Goal: Information Seeking & Learning: Learn about a topic

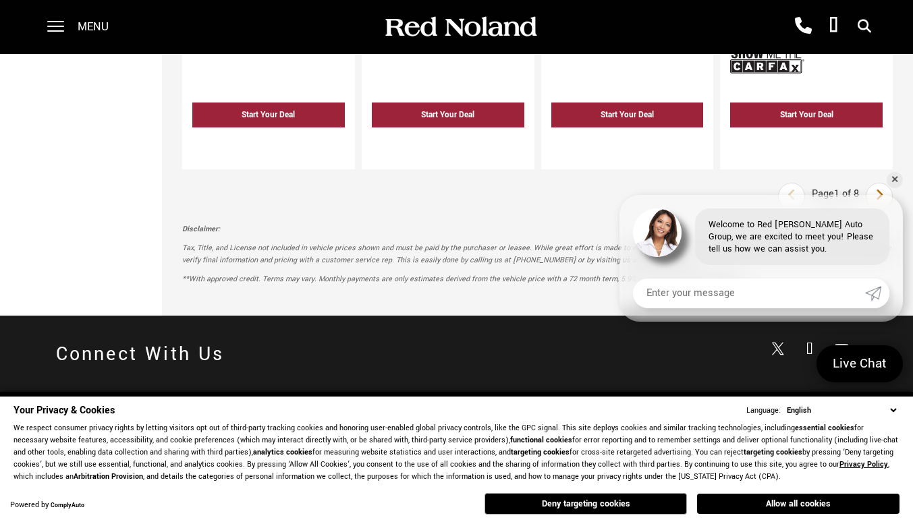
scroll to position [3243, 0]
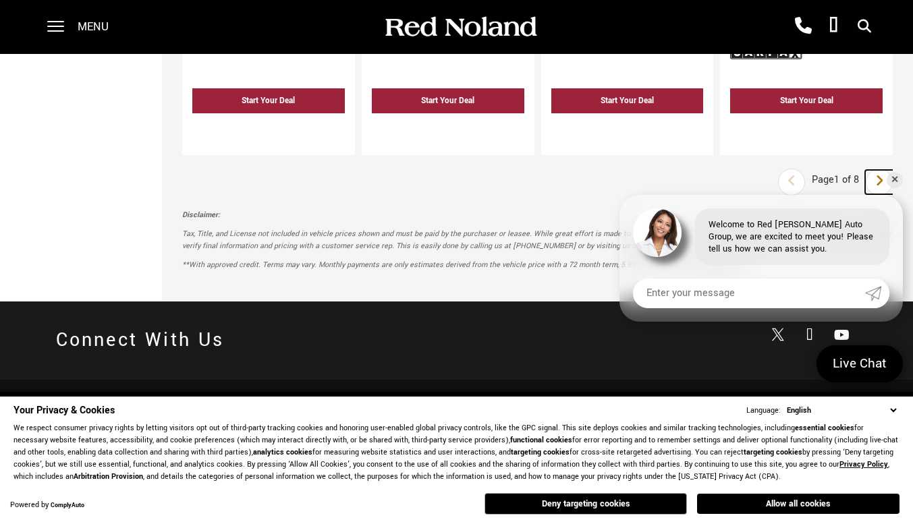
click at [884, 170] on icon "next page" at bounding box center [879, 181] width 9 height 22
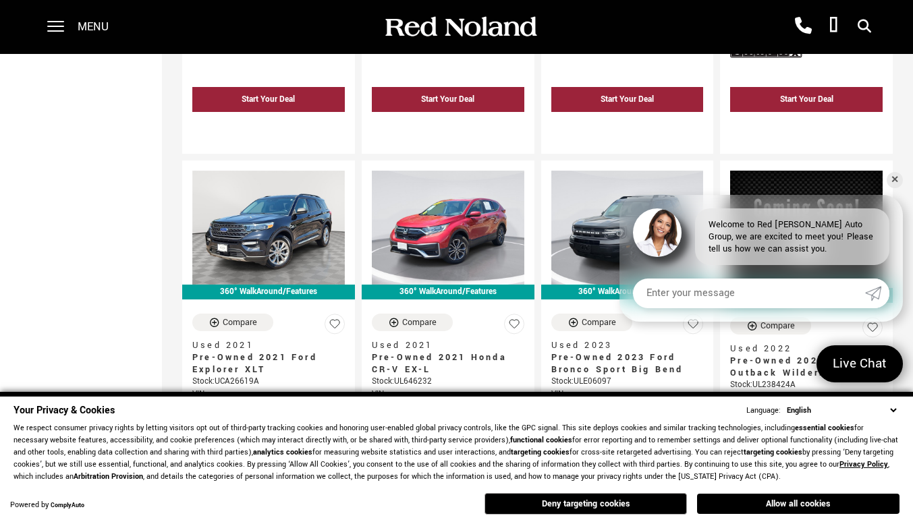
scroll to position [1311, 0]
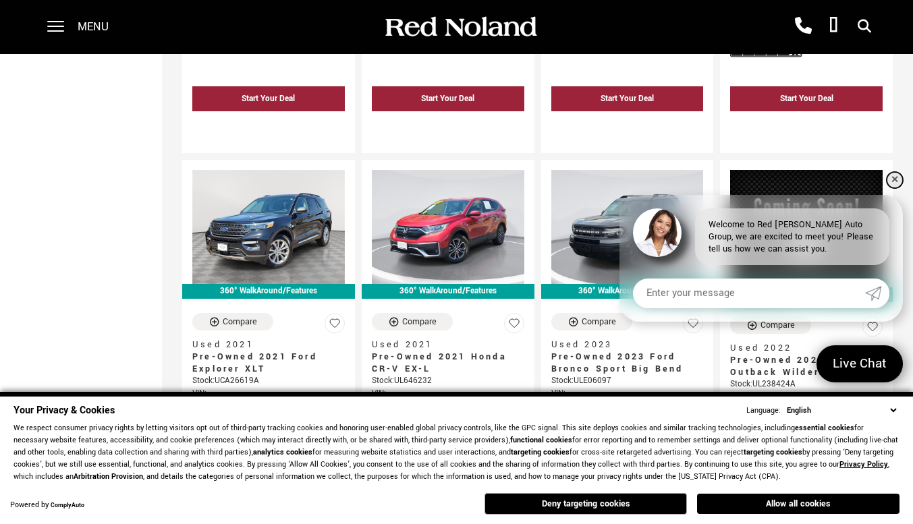
click at [890, 179] on link "✕" at bounding box center [894, 180] width 16 height 16
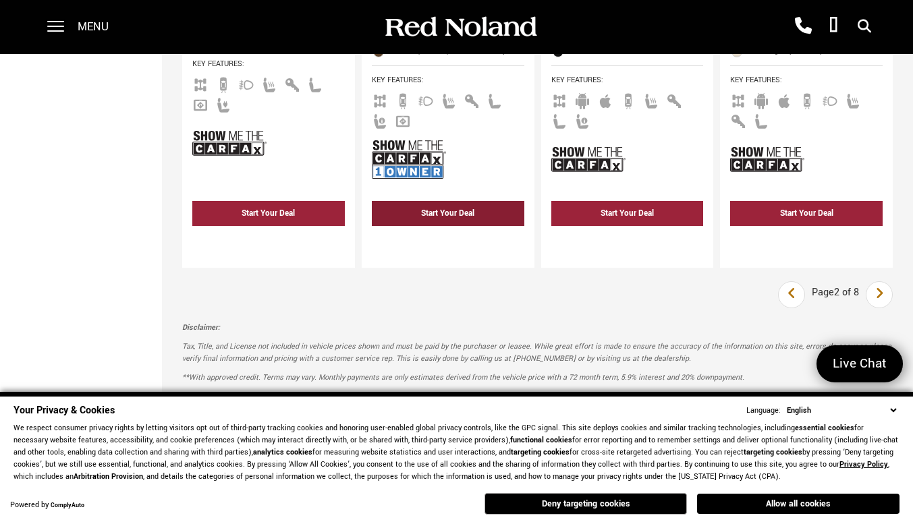
scroll to position [3001, 0]
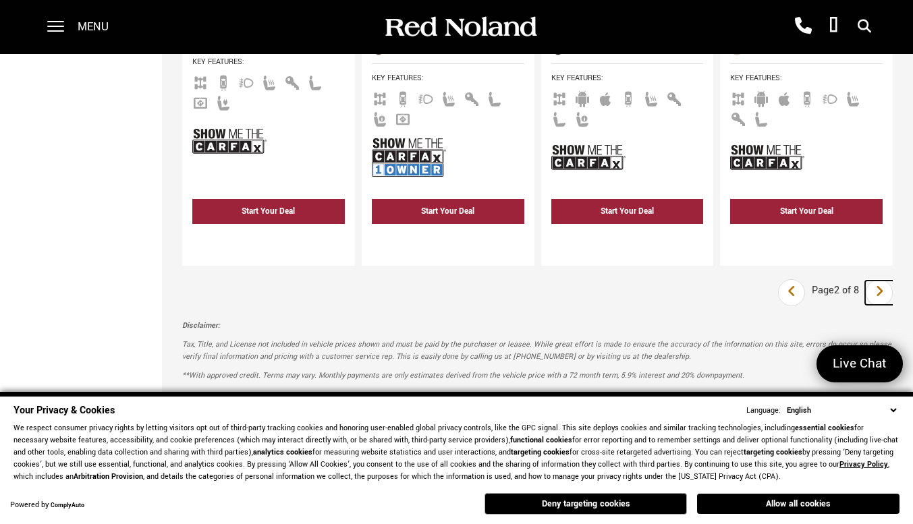
click at [880, 281] on link "Next" at bounding box center [879, 293] width 29 height 24
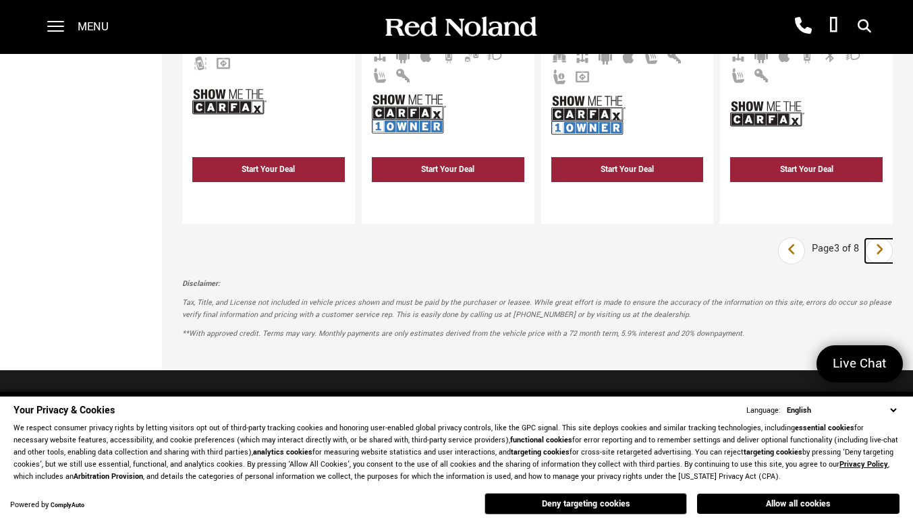
scroll to position [3038, 0]
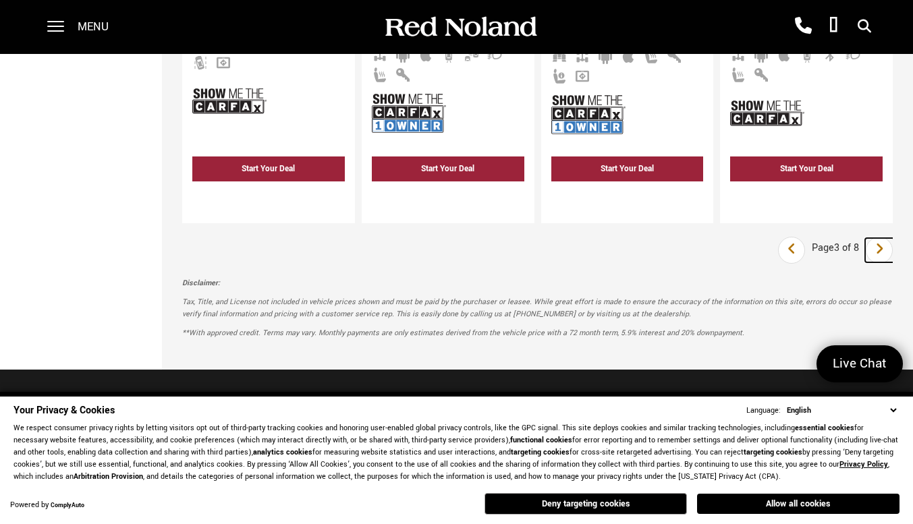
click at [894, 238] on link "Next" at bounding box center [879, 250] width 29 height 24
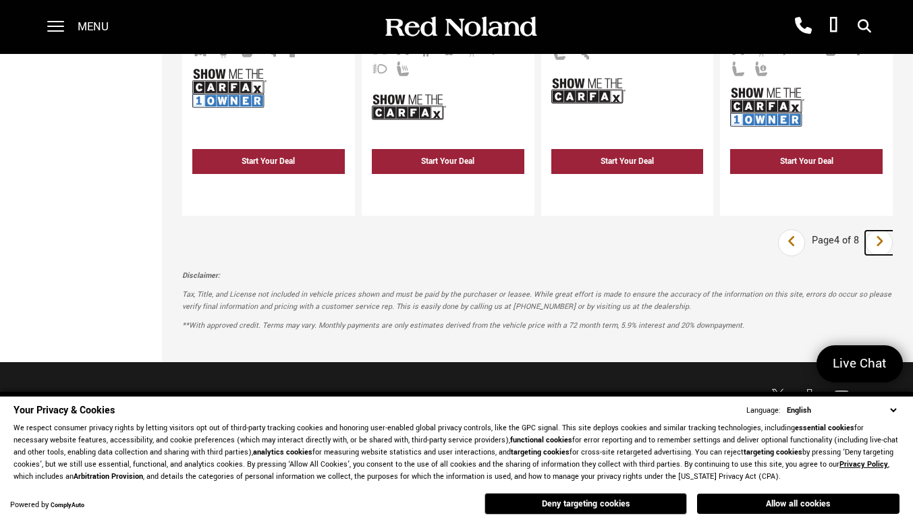
scroll to position [3060, 0]
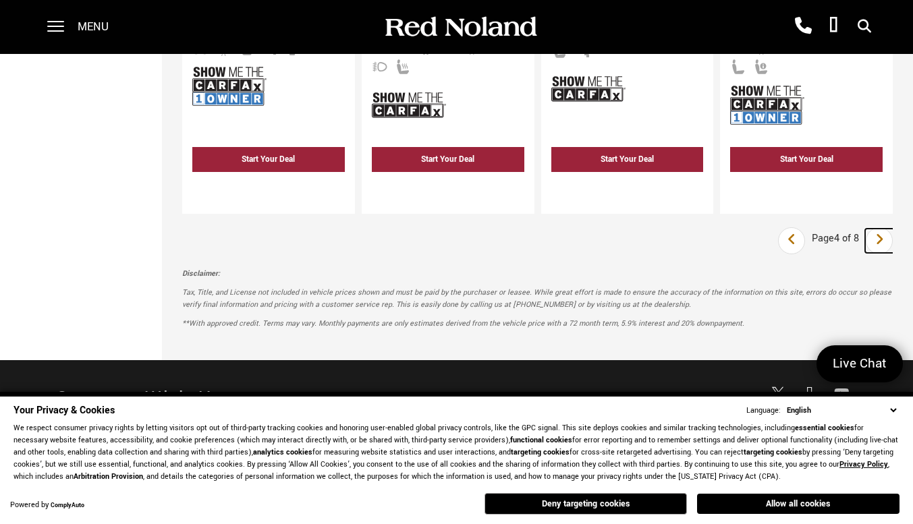
click at [894, 229] on link "Next" at bounding box center [879, 241] width 29 height 24
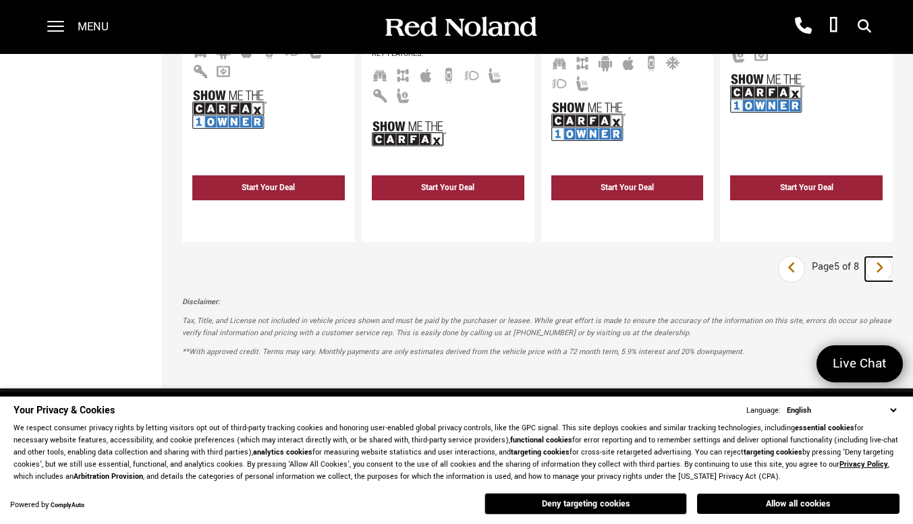
scroll to position [3139, 0]
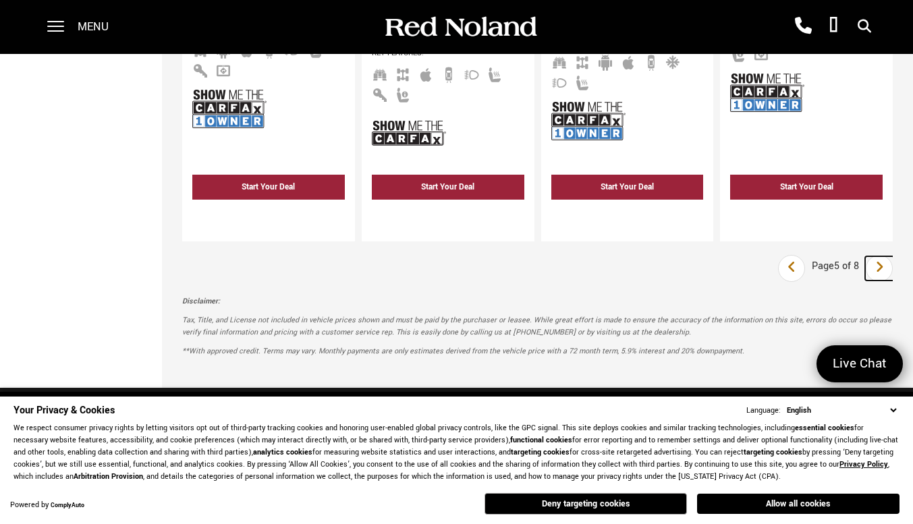
click at [884, 256] on icon "next page" at bounding box center [879, 267] width 9 height 22
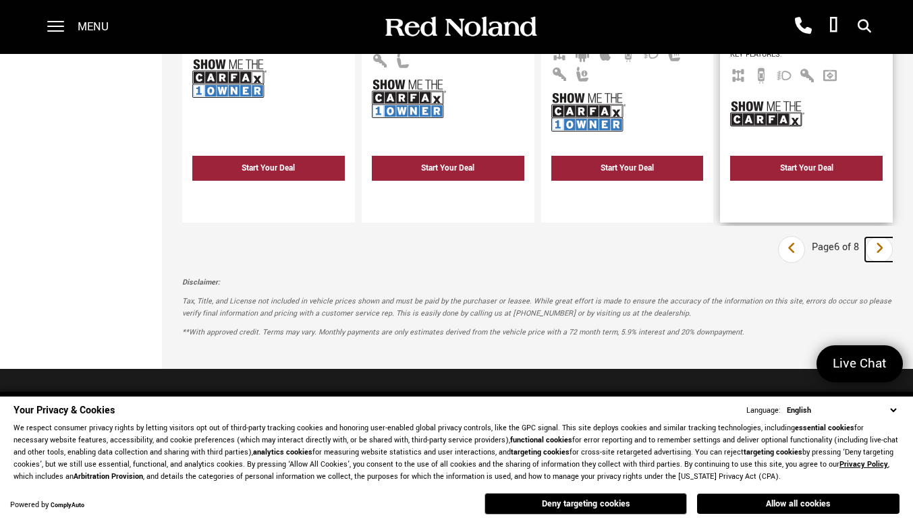
scroll to position [3130, 0]
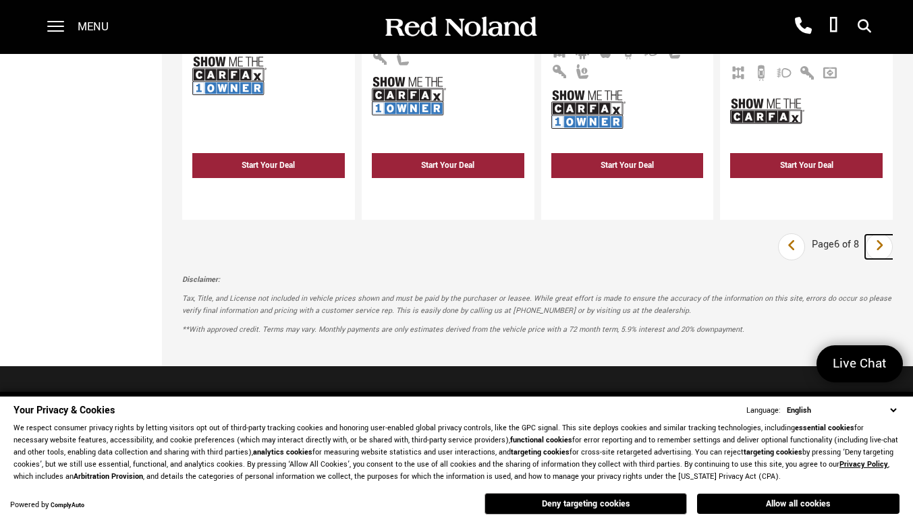
click at [884, 235] on icon "next page" at bounding box center [879, 246] width 9 height 22
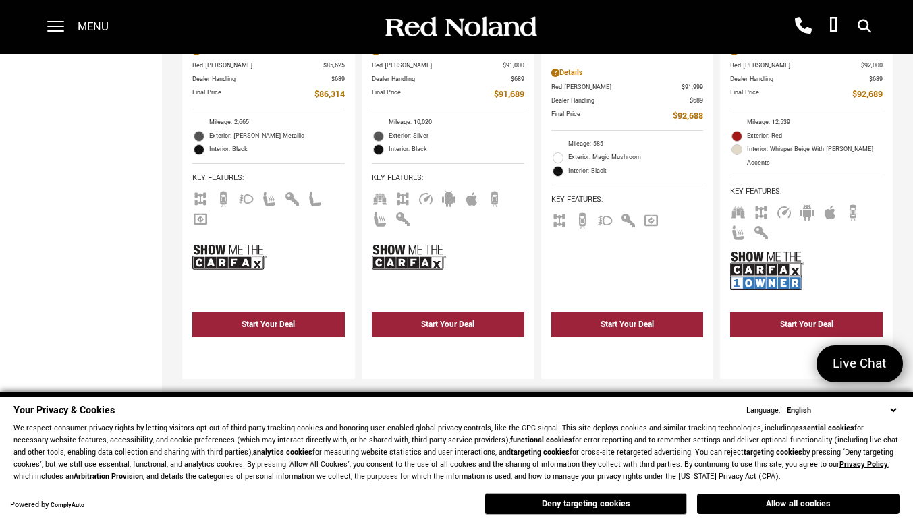
scroll to position [2892, 0]
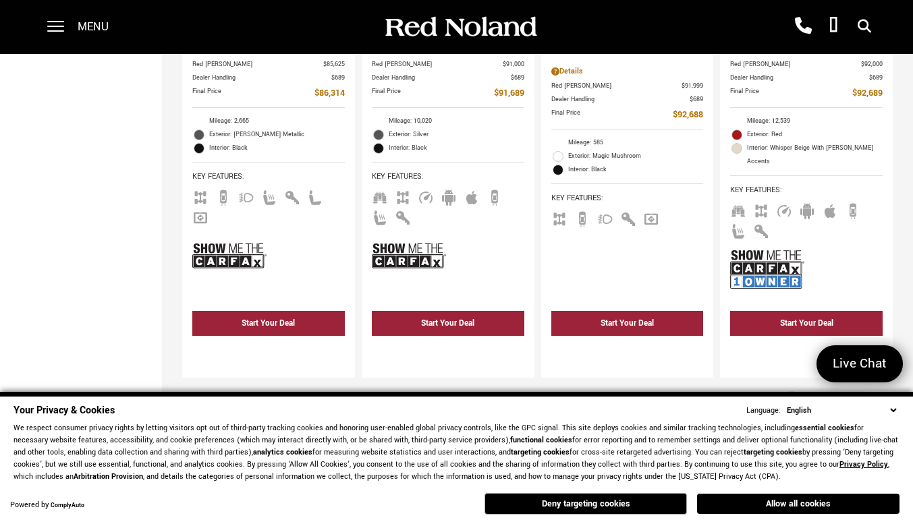
click at [884, 393] on icon "next page" at bounding box center [879, 404] width 9 height 22
